Goal: Entertainment & Leisure: Browse casually

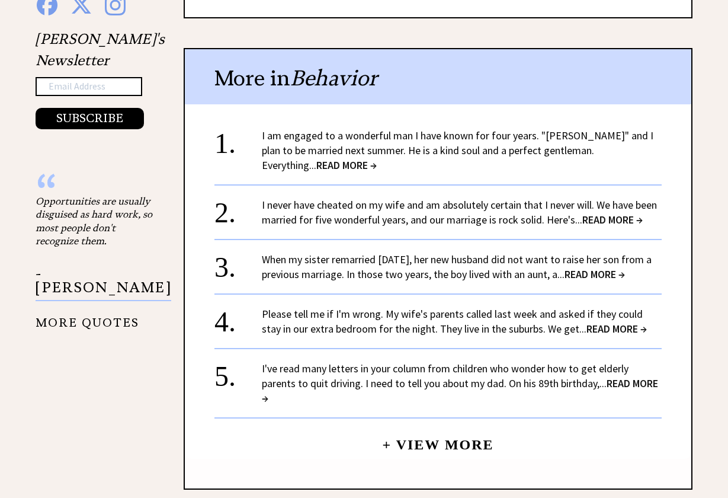
scroll to position [1157, 0]
click at [377, 158] on span "READ MORE →" at bounding box center [346, 165] width 60 height 14
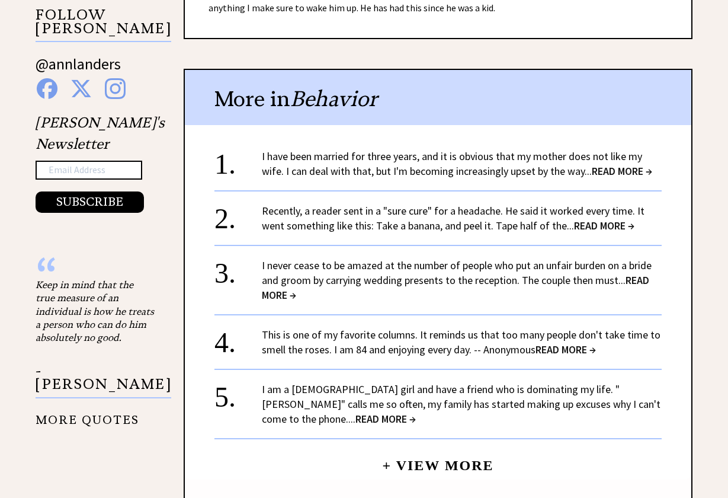
scroll to position [1074, 0]
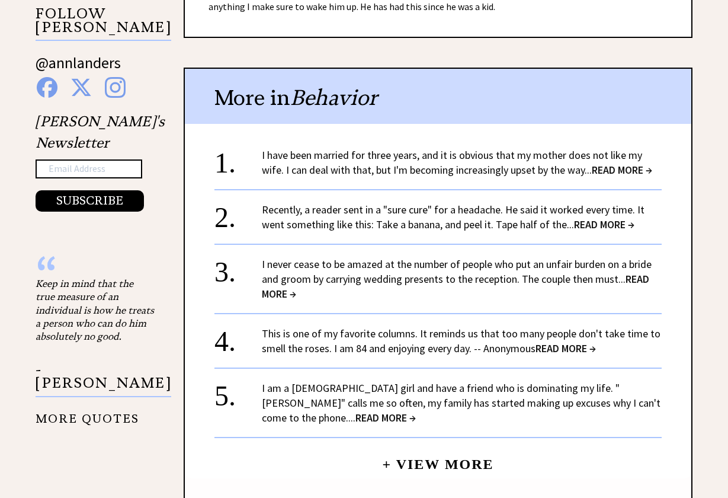
click at [600, 163] on span "READ MORE →" at bounding box center [622, 170] width 60 height 14
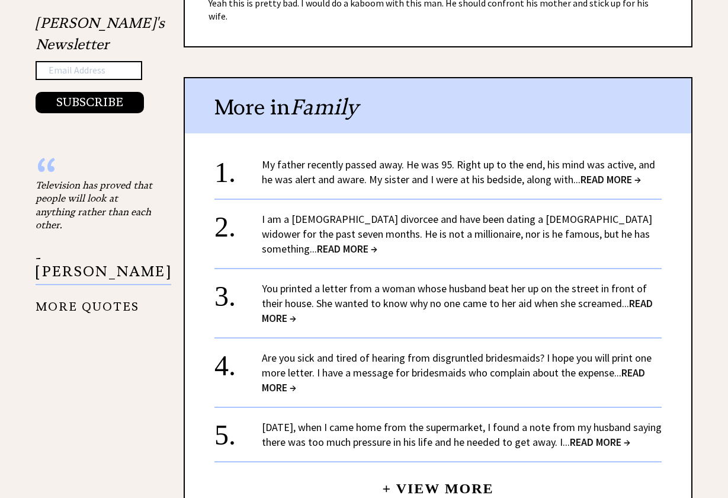
scroll to position [1175, 0]
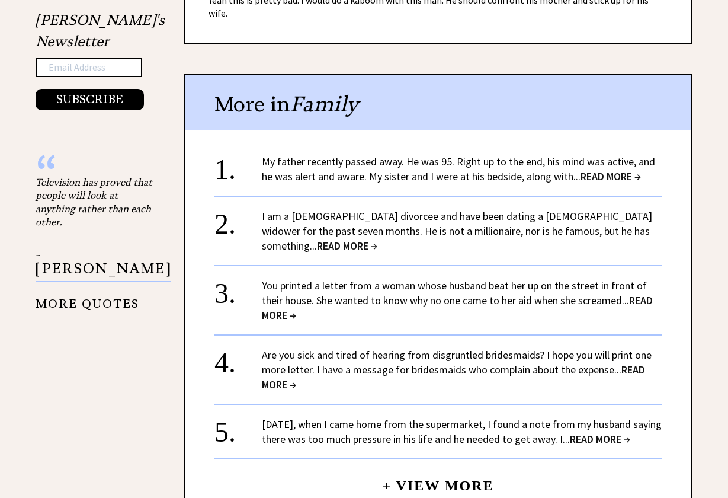
click at [626, 169] on span "READ MORE →" at bounding box center [611, 176] width 60 height 14
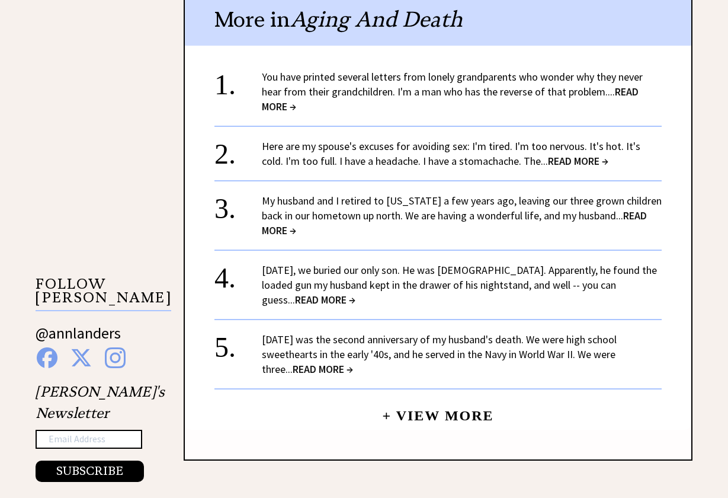
scroll to position [1012, 0]
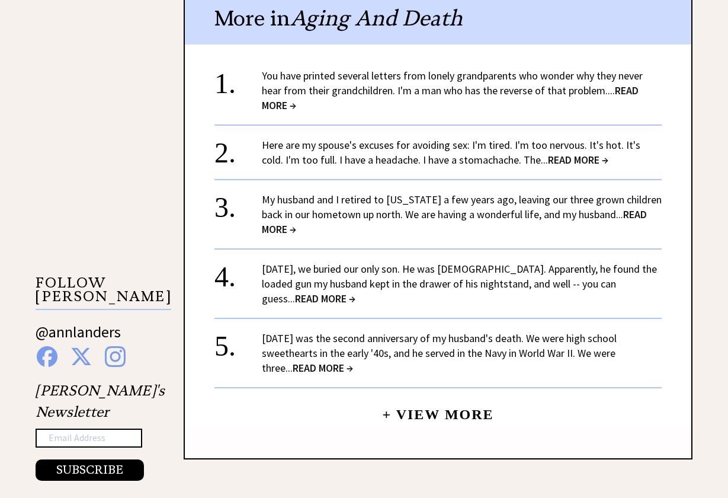
click at [286, 84] on span "READ MORE →" at bounding box center [450, 98] width 377 height 28
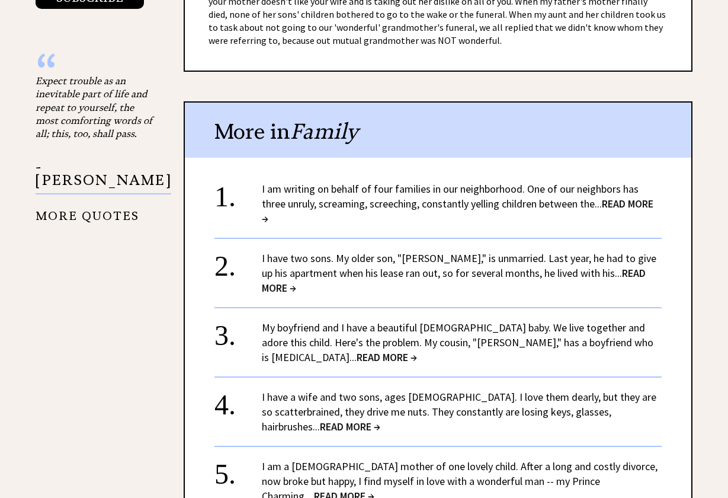
scroll to position [1282, 0]
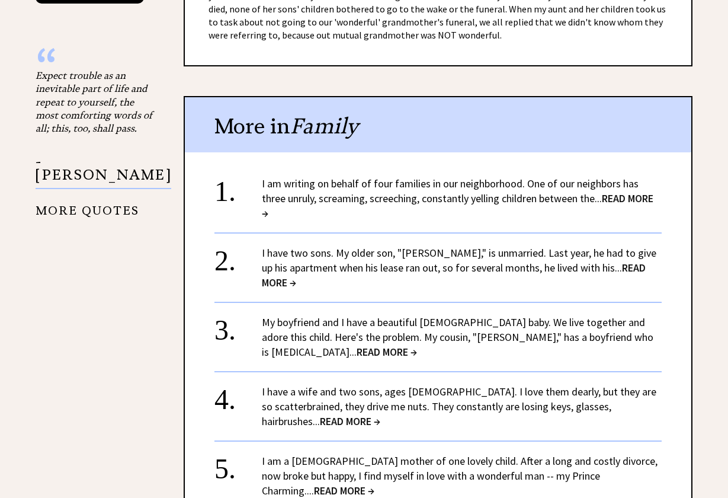
click at [627, 191] on span "READ MORE →" at bounding box center [458, 205] width 392 height 28
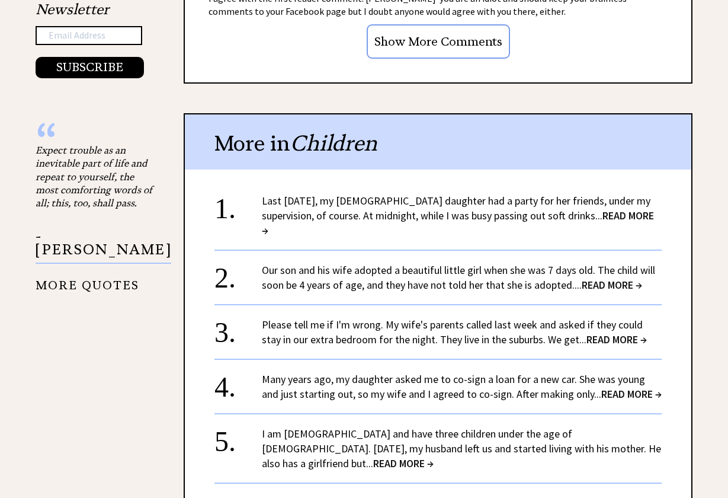
scroll to position [1209, 0]
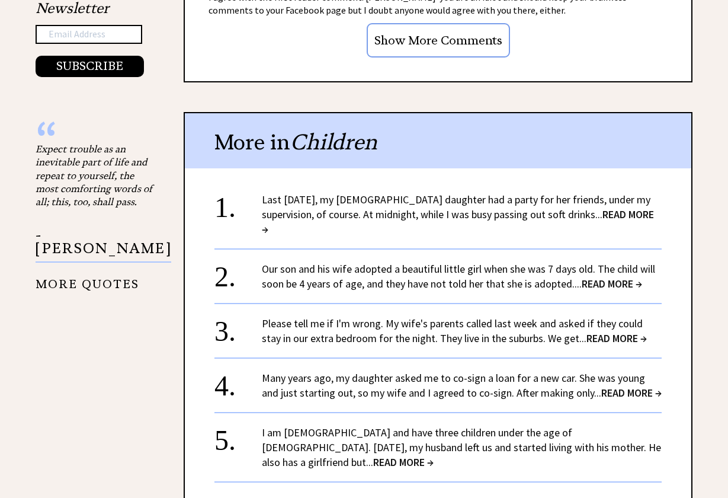
click at [616, 207] on span "READ MORE →" at bounding box center [458, 221] width 392 height 28
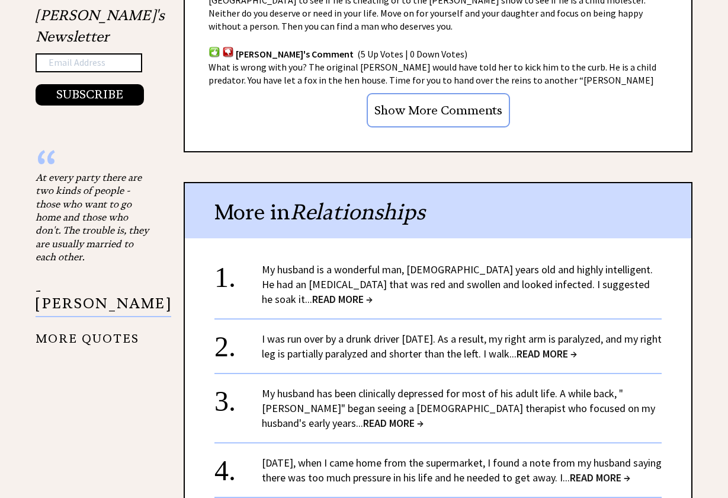
scroll to position [1188, 0]
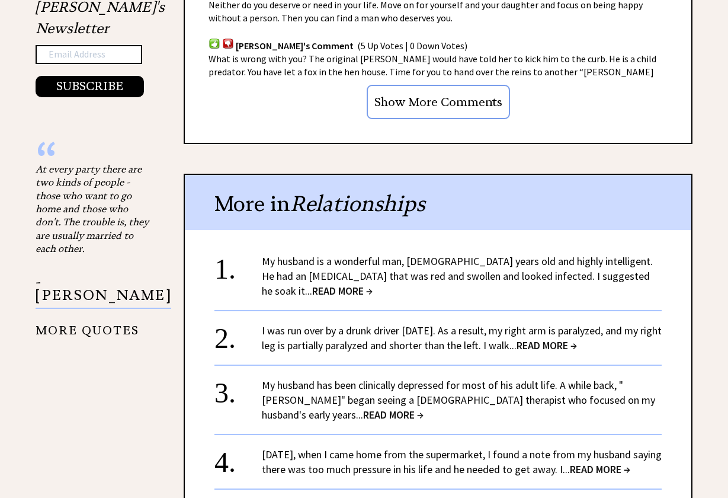
click at [373, 284] on span "READ MORE →" at bounding box center [342, 291] width 60 height 14
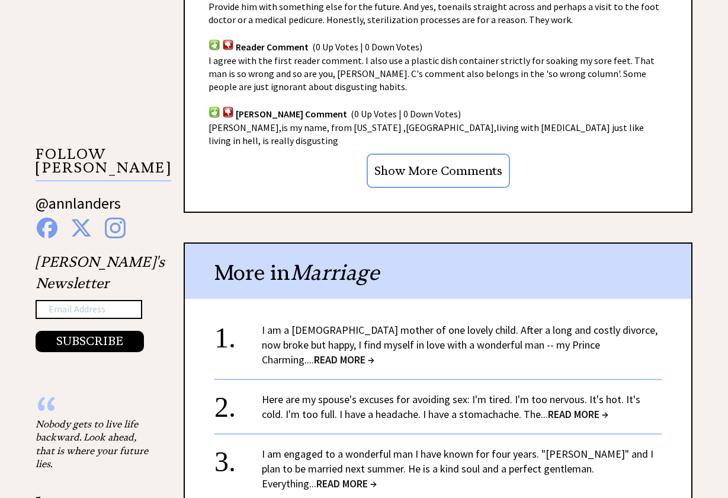
scroll to position [1055, 0]
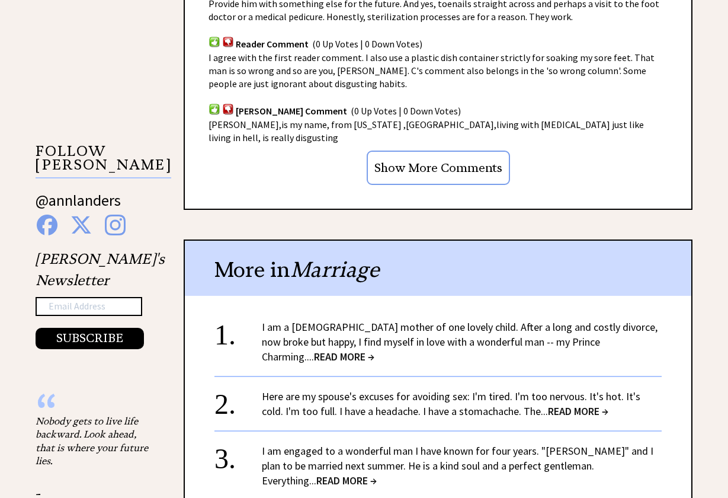
click at [374, 350] on span "READ MORE →" at bounding box center [344, 357] width 60 height 14
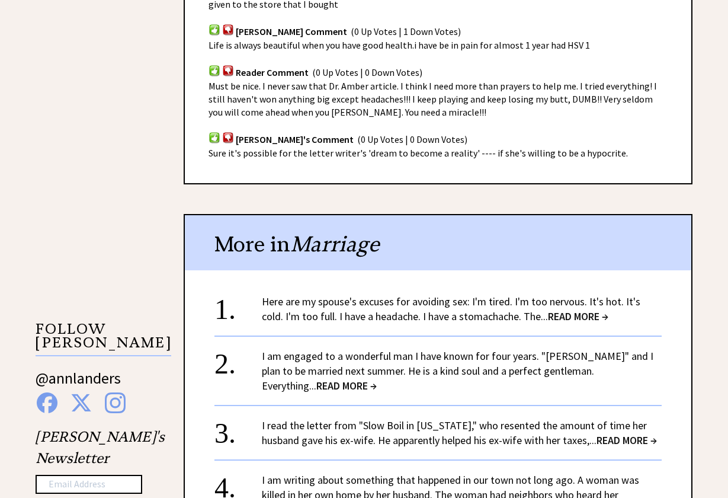
scroll to position [878, 0]
click at [573, 309] on span "READ MORE →" at bounding box center [578, 316] width 60 height 14
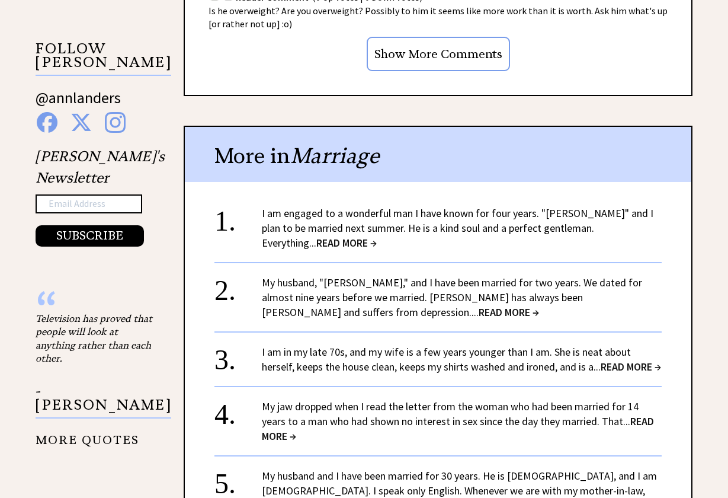
scroll to position [1040, 0]
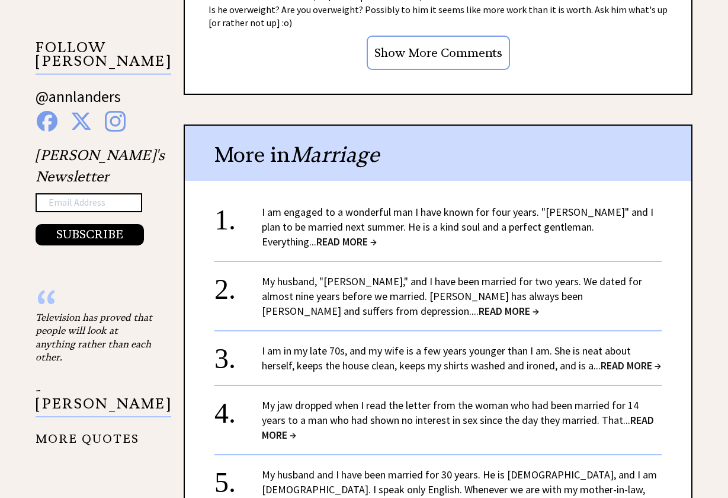
click at [377, 235] on span "READ MORE →" at bounding box center [346, 242] width 60 height 14
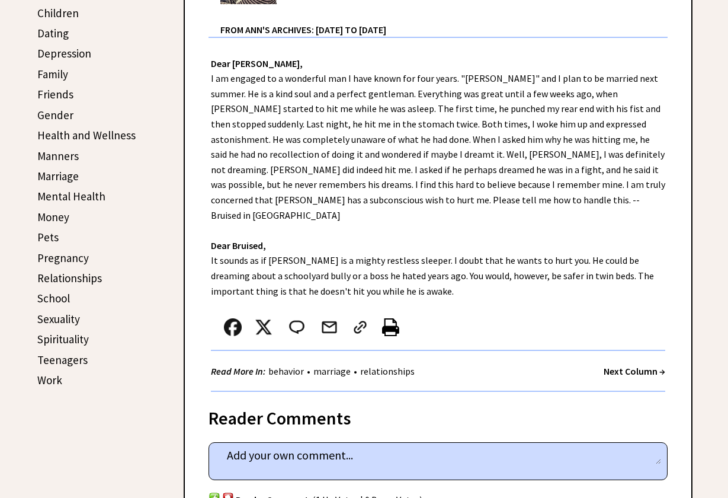
scroll to position [398, 0]
